Goal: Information Seeking & Learning: Learn about a topic

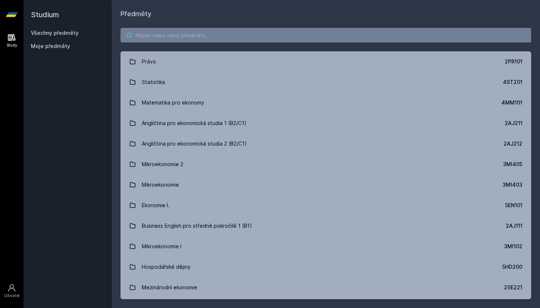
click at [236, 31] on input "search" at bounding box center [325, 35] width 410 height 15
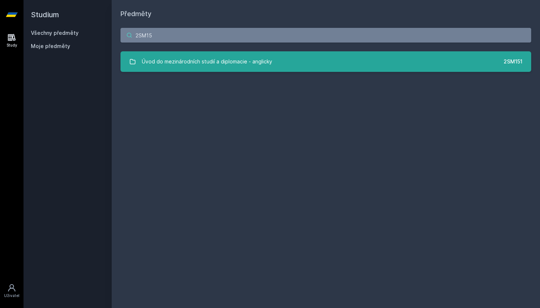
type input "2SM15"
click at [341, 62] on link "Úvod do mezinárodních studií a diplomacie - anglicky 2SM151" at bounding box center [325, 61] width 410 height 21
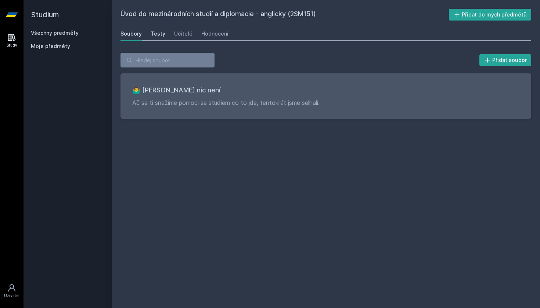
click at [155, 30] on link "Testy" at bounding box center [157, 33] width 15 height 15
click at [180, 35] on div "Učitelé" at bounding box center [183, 33] width 18 height 7
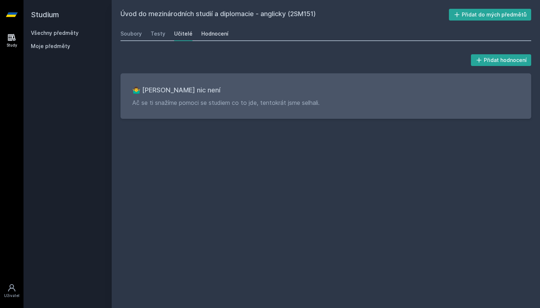
click at [209, 32] on div "Hodnocení" at bounding box center [214, 33] width 27 height 7
click at [182, 35] on div "Učitelé" at bounding box center [183, 33] width 18 height 7
click at [154, 34] on div "Testy" at bounding box center [157, 33] width 15 height 7
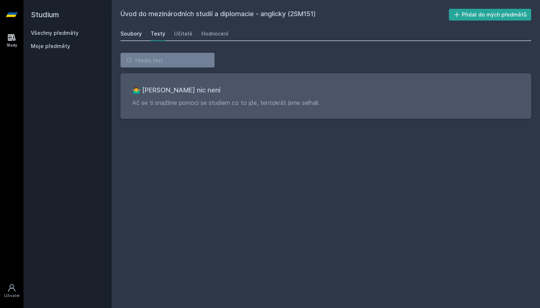
click at [130, 35] on div "Soubory" at bounding box center [130, 33] width 21 height 7
click at [159, 32] on div "Testy" at bounding box center [157, 33] width 15 height 7
click at [174, 34] on div "Učitelé" at bounding box center [183, 33] width 18 height 7
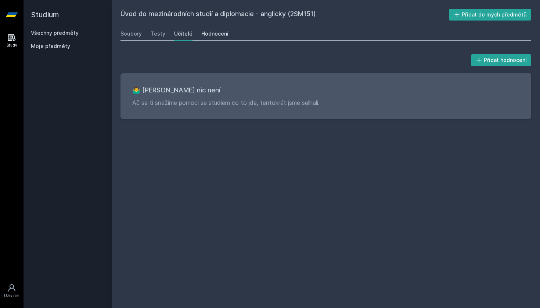
click at [219, 36] on div "Hodnocení" at bounding box center [214, 33] width 27 height 7
drag, startPoint x: 211, startPoint y: 32, endPoint x: 201, endPoint y: 32, distance: 9.5
click at [208, 32] on div "Hodnocení" at bounding box center [214, 33] width 27 height 7
click at [175, 32] on div "Učitelé" at bounding box center [183, 33] width 18 height 7
click at [155, 35] on div "Testy" at bounding box center [157, 33] width 15 height 7
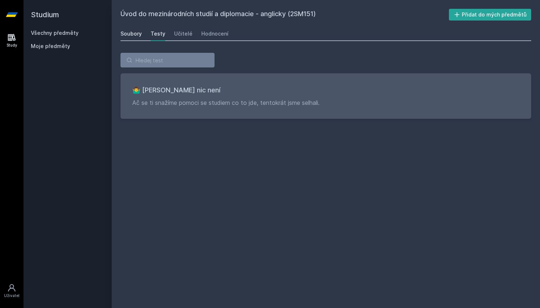
click at [137, 32] on div "Soubory" at bounding box center [130, 33] width 21 height 7
click at [52, 30] on link "Všechny předměty" at bounding box center [55, 33] width 48 height 6
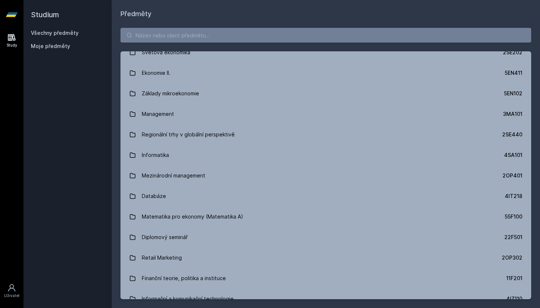
scroll to position [211, 0]
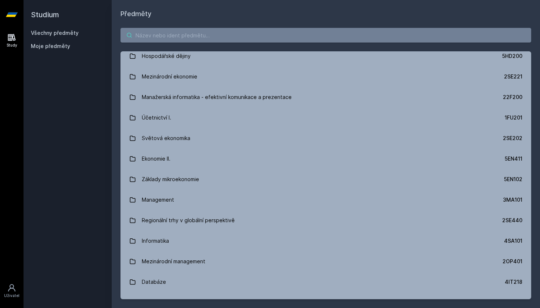
click at [158, 39] on input "search" at bounding box center [325, 35] width 410 height 15
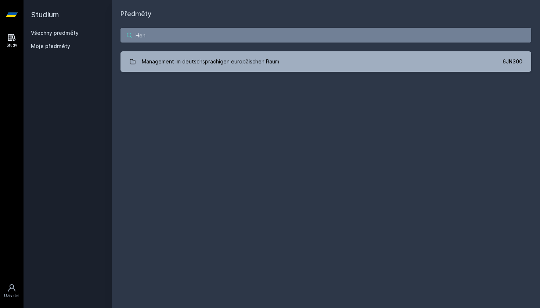
scroll to position [0, 0]
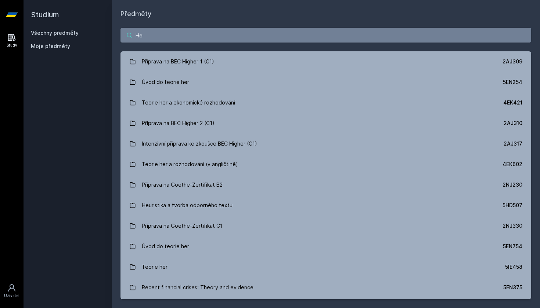
type input "H"
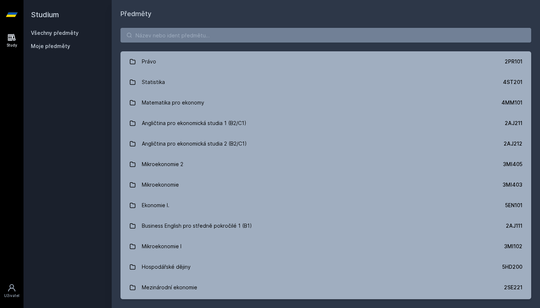
click at [41, 29] on h2 "Studium" at bounding box center [67, 14] width 73 height 29
click at [41, 33] on link "Všechny předměty" at bounding box center [55, 33] width 48 height 6
click at [47, 3] on h2 "Studium" at bounding box center [67, 14] width 73 height 29
click at [47, 16] on h2 "Studium" at bounding box center [67, 14] width 73 height 29
click at [139, 17] on h1 "Předměty" at bounding box center [325, 14] width 410 height 10
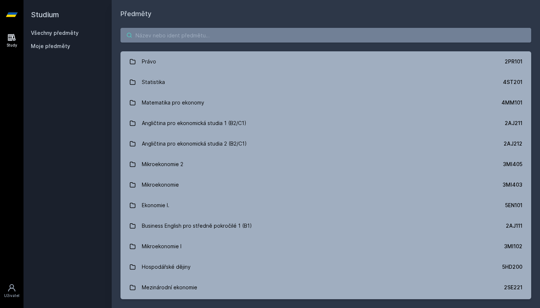
click at [171, 32] on input "search" at bounding box center [325, 35] width 410 height 15
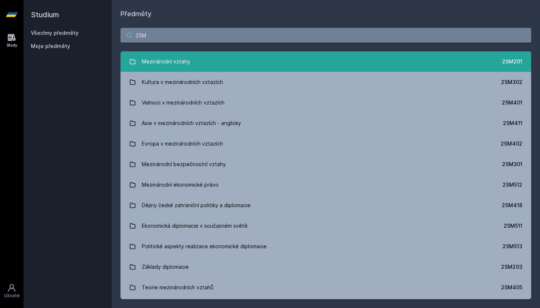
type input "2SM"
click at [206, 64] on link "Mezinárodní vztahy 2SM201" at bounding box center [325, 61] width 410 height 21
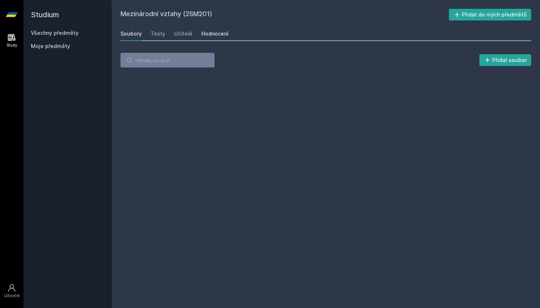
click at [217, 30] on link "Hodnocení" at bounding box center [214, 33] width 27 height 15
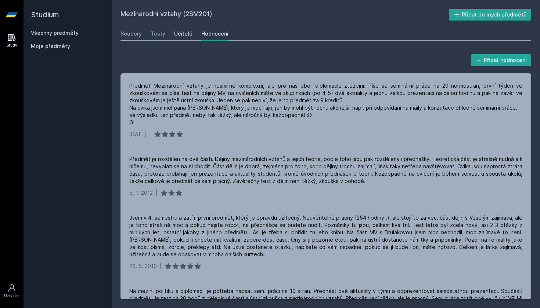
click at [179, 33] on div "Učitelé" at bounding box center [183, 33] width 18 height 7
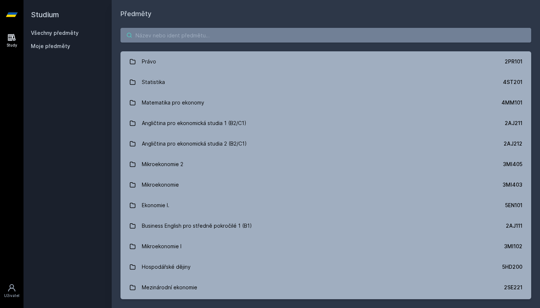
click at [144, 38] on input "search" at bounding box center [325, 35] width 410 height 15
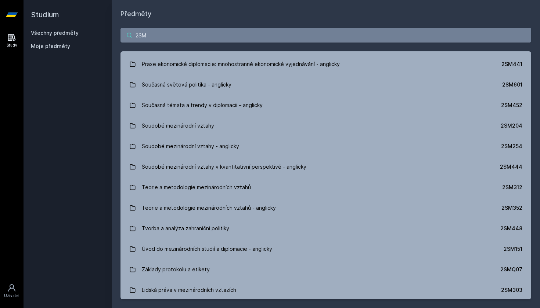
scroll to position [1337, 0]
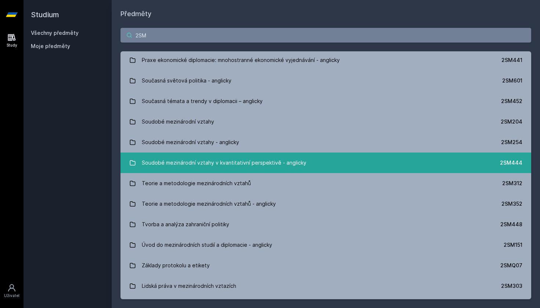
type input "2SM"
click at [181, 169] on div "Soudobé mezinárodní vztahy v kvantitativní perspektivě - anglicky" at bounding box center [224, 163] width 164 height 15
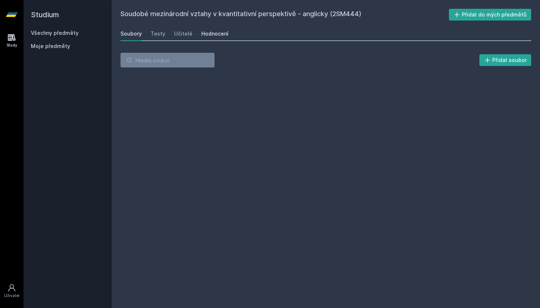
click at [217, 35] on div "Hodnocení" at bounding box center [214, 33] width 27 height 7
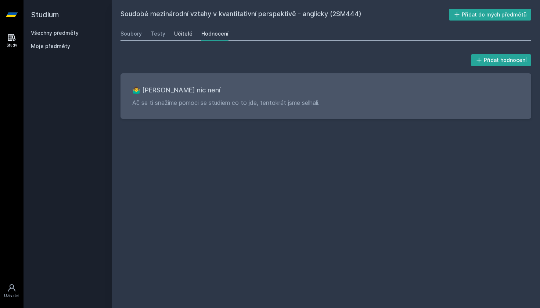
click at [182, 27] on link "Učitelé" at bounding box center [183, 33] width 18 height 15
click at [182, 31] on div "Učitelé" at bounding box center [183, 33] width 18 height 7
